Goal: Book appointment/travel/reservation

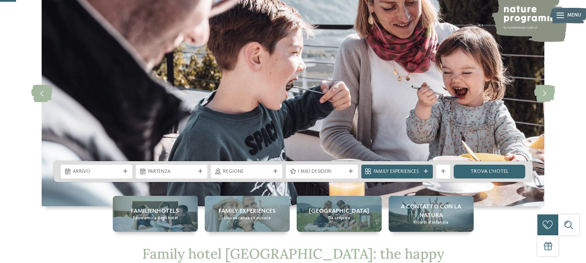
scroll to position [43, 0]
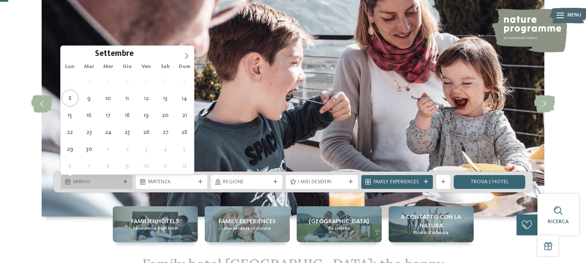
click at [100, 181] on span "Arrivo" at bounding box center [96, 182] width 47 height 7
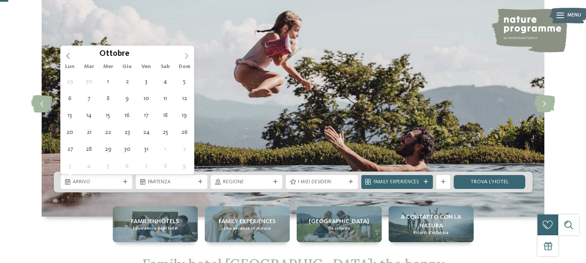
click at [186, 57] on icon at bounding box center [186, 56] width 6 height 6
type input "****"
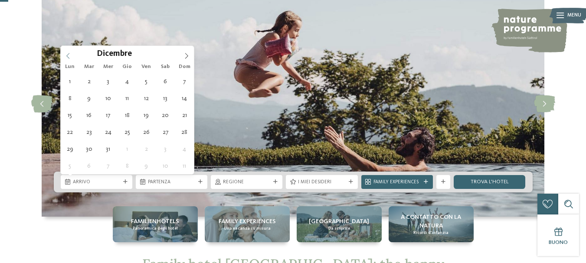
click at [71, 56] on span at bounding box center [68, 53] width 15 height 15
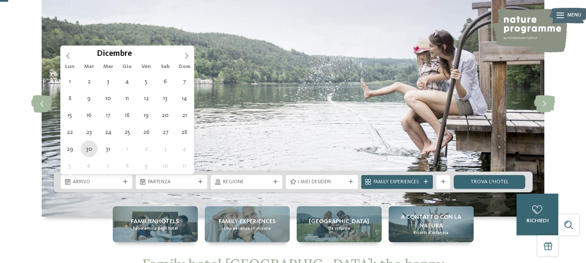
type div "30.12.2025"
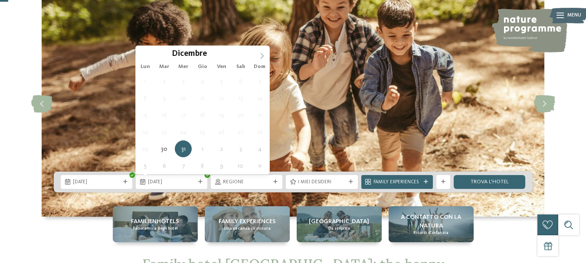
type input "****"
click at [264, 53] on icon at bounding box center [262, 56] width 6 height 6
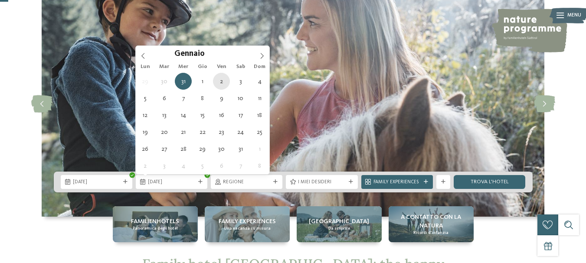
type div "02.01.2026"
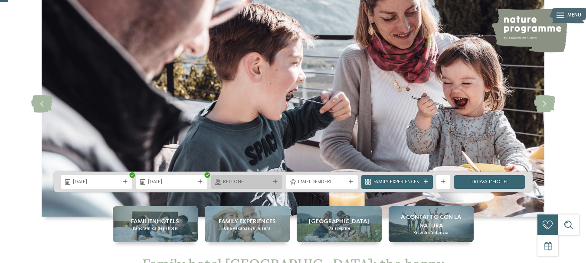
click at [257, 182] on span "Regione" at bounding box center [246, 182] width 47 height 7
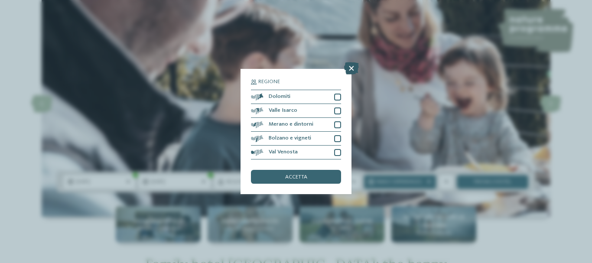
click at [352, 63] on icon at bounding box center [351, 68] width 15 height 12
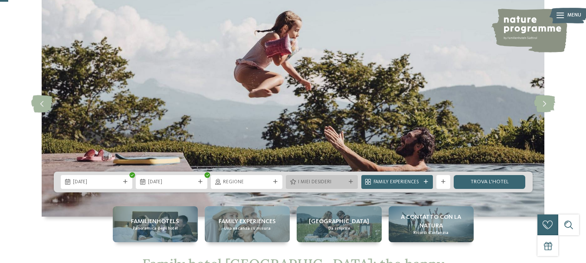
click at [321, 183] on span "I miei desideri" at bounding box center [321, 182] width 47 height 7
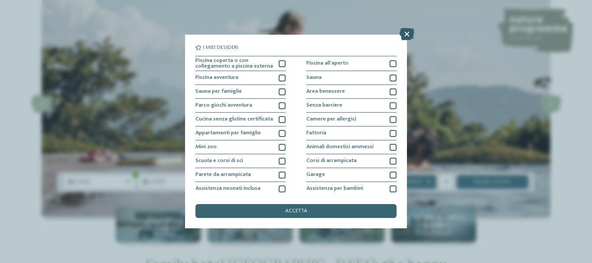
click at [406, 33] on icon at bounding box center [407, 34] width 15 height 12
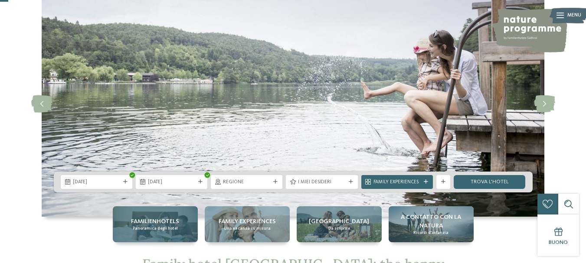
click at [169, 224] on span "Familienhotels" at bounding box center [155, 221] width 48 height 9
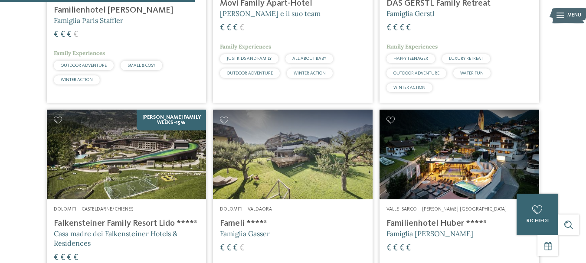
scroll to position [781, 0]
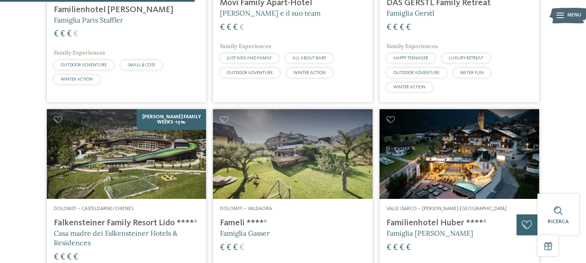
click at [418, 206] on div "Valle Isarco – Valles-Rio Pusteria Familienhotel Huber ****ˢ Famiglia Stolz € €…" at bounding box center [459, 261] width 160 height 124
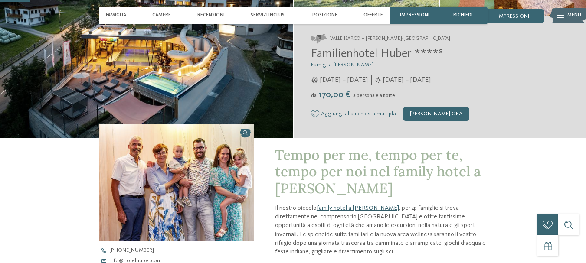
scroll to position [130, 0]
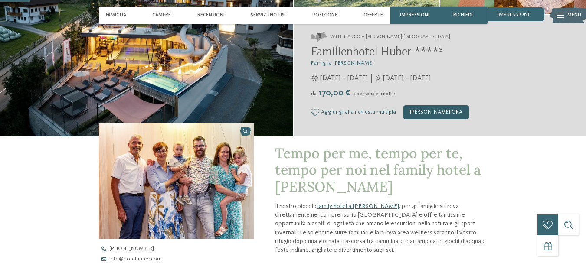
click at [404, 116] on div "[PERSON_NAME] ora" at bounding box center [436, 112] width 66 height 14
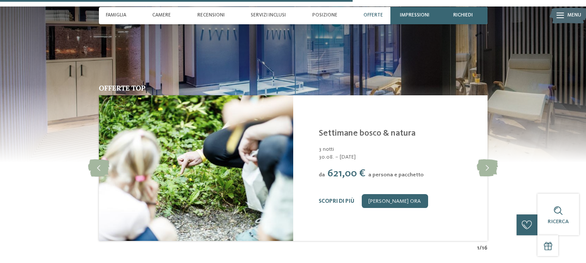
scroll to position [1539, 0]
